Goal: Transaction & Acquisition: Purchase product/service

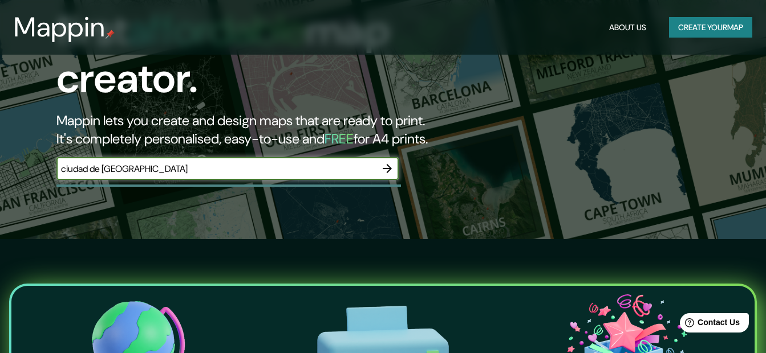
type input "ciudad de [GEOGRAPHIC_DATA]"
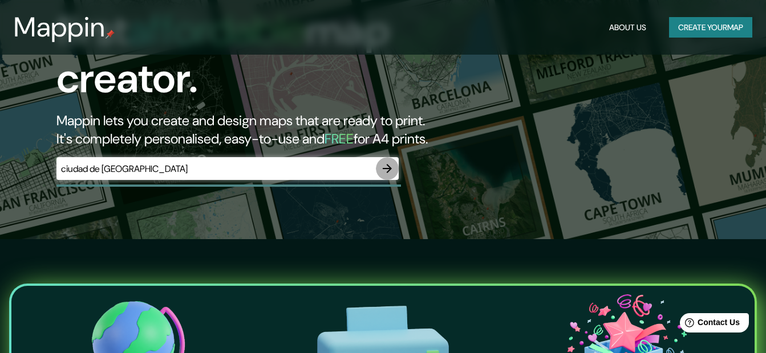
click at [388, 164] on icon "button" at bounding box center [386, 168] width 9 height 9
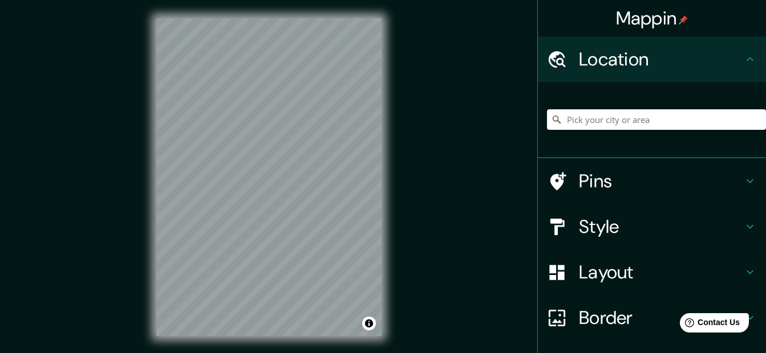
click at [408, 153] on div "Mappin Location Pins Style Layout Border Choose a border. Hint : you can make l…" at bounding box center [383, 186] width 766 height 373
click at [587, 227] on h4 "Style" at bounding box center [661, 226] width 164 height 23
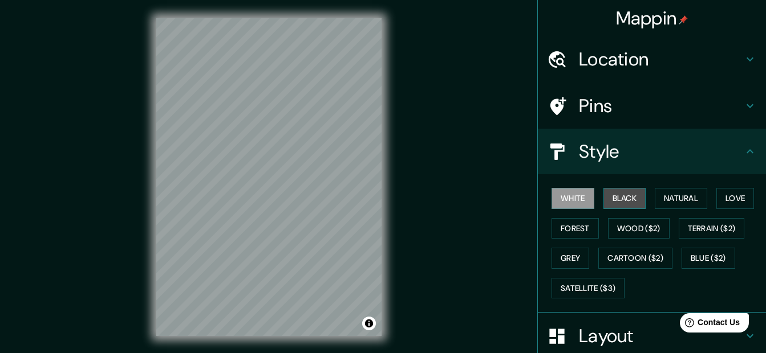
click at [604, 199] on button "Black" at bounding box center [624, 198] width 43 height 21
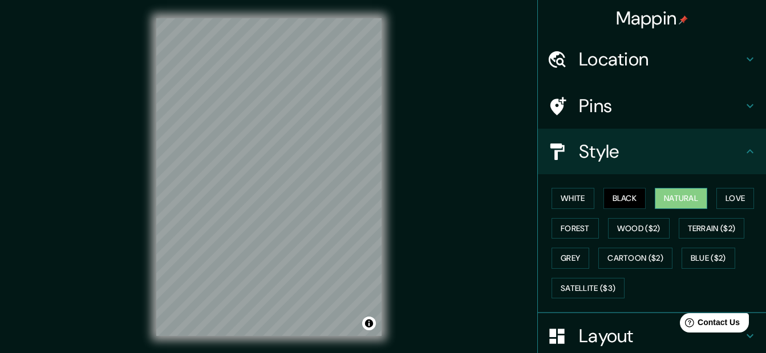
click at [664, 198] on button "Natural" at bounding box center [680, 198] width 52 height 21
click at [725, 194] on button "Love" at bounding box center [735, 198] width 38 height 21
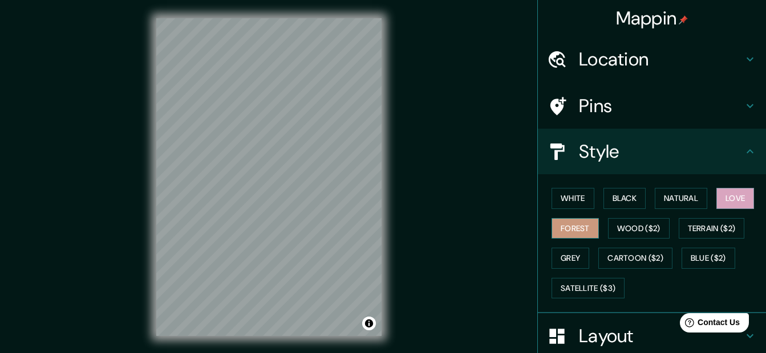
click at [556, 231] on button "Forest" at bounding box center [574, 228] width 47 height 21
click at [630, 222] on button "Wood ($2)" at bounding box center [639, 228] width 62 height 21
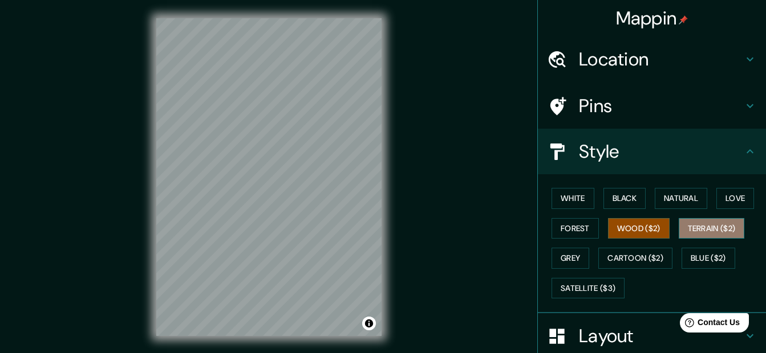
click at [701, 226] on button "Terrain ($2)" at bounding box center [711, 228] width 66 height 21
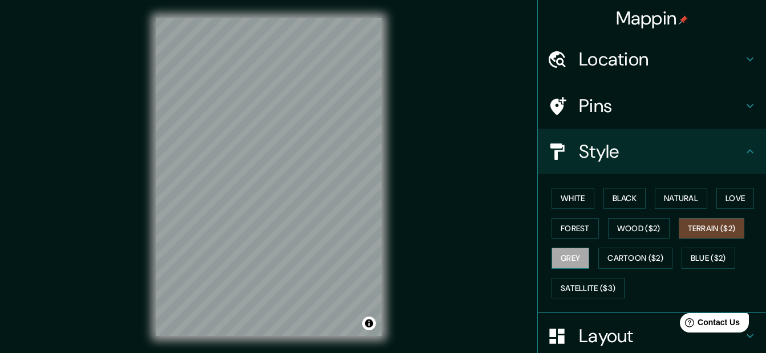
click at [568, 261] on button "Grey" at bounding box center [570, 258] width 38 height 21
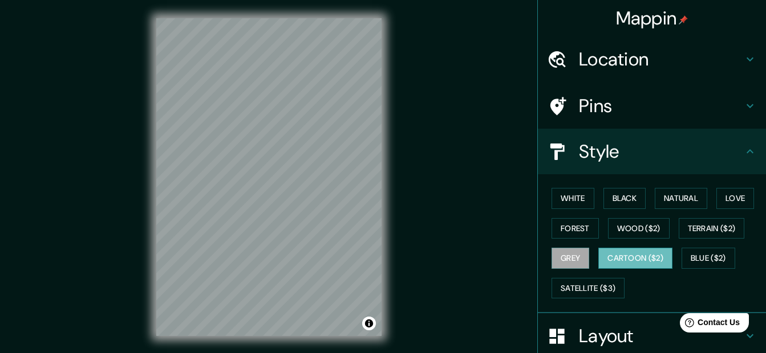
click at [609, 255] on button "Cartoon ($2)" at bounding box center [635, 258] width 74 height 21
click at [701, 257] on button "Blue ($2)" at bounding box center [708, 258] width 54 height 21
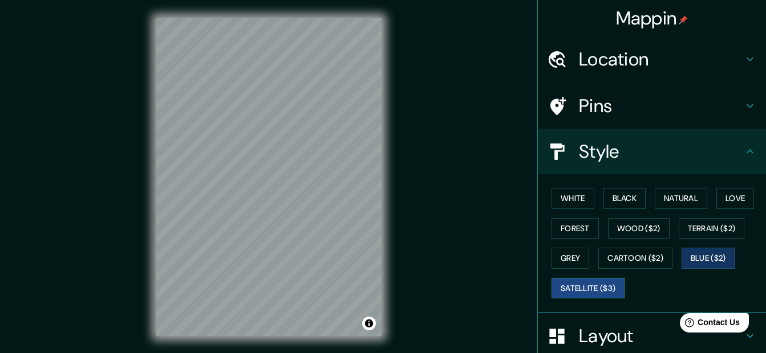
click at [579, 283] on button "Satellite ($3)" at bounding box center [587, 288] width 73 height 21
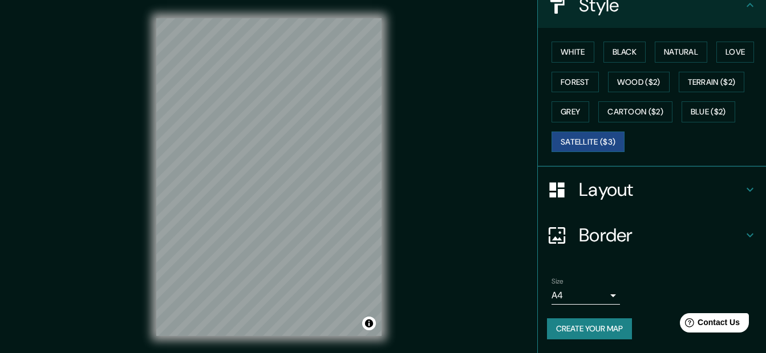
scroll to position [89, 0]
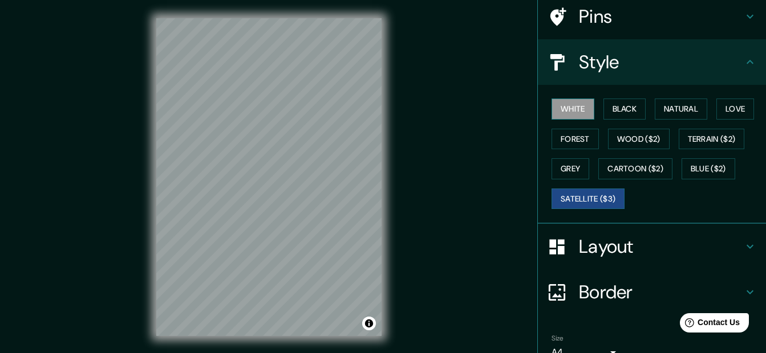
click at [561, 109] on button "White" at bounding box center [572, 109] width 43 height 21
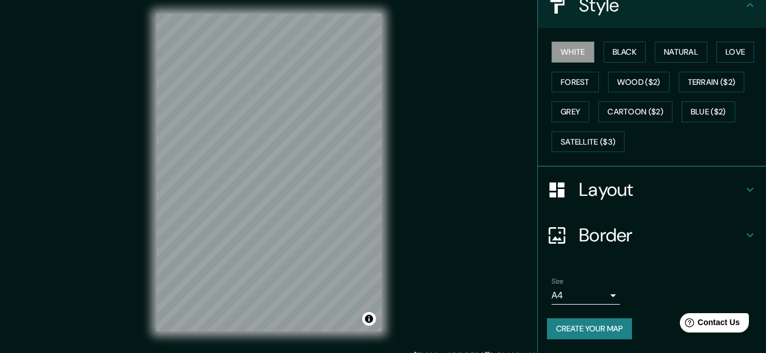
scroll to position [19, 0]
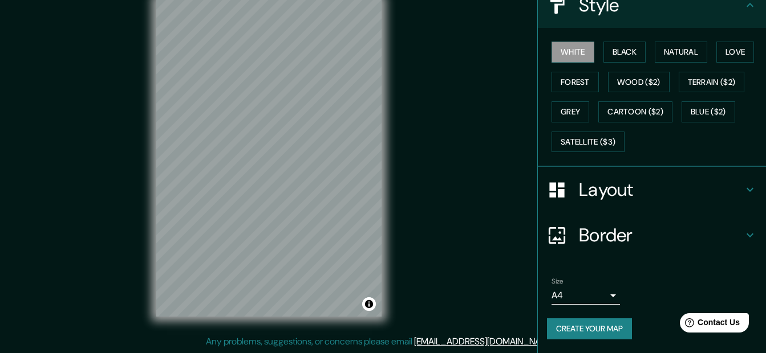
click at [578, 327] on button "Create your map" at bounding box center [589, 329] width 85 height 21
